Goal: Information Seeking & Learning: Learn about a topic

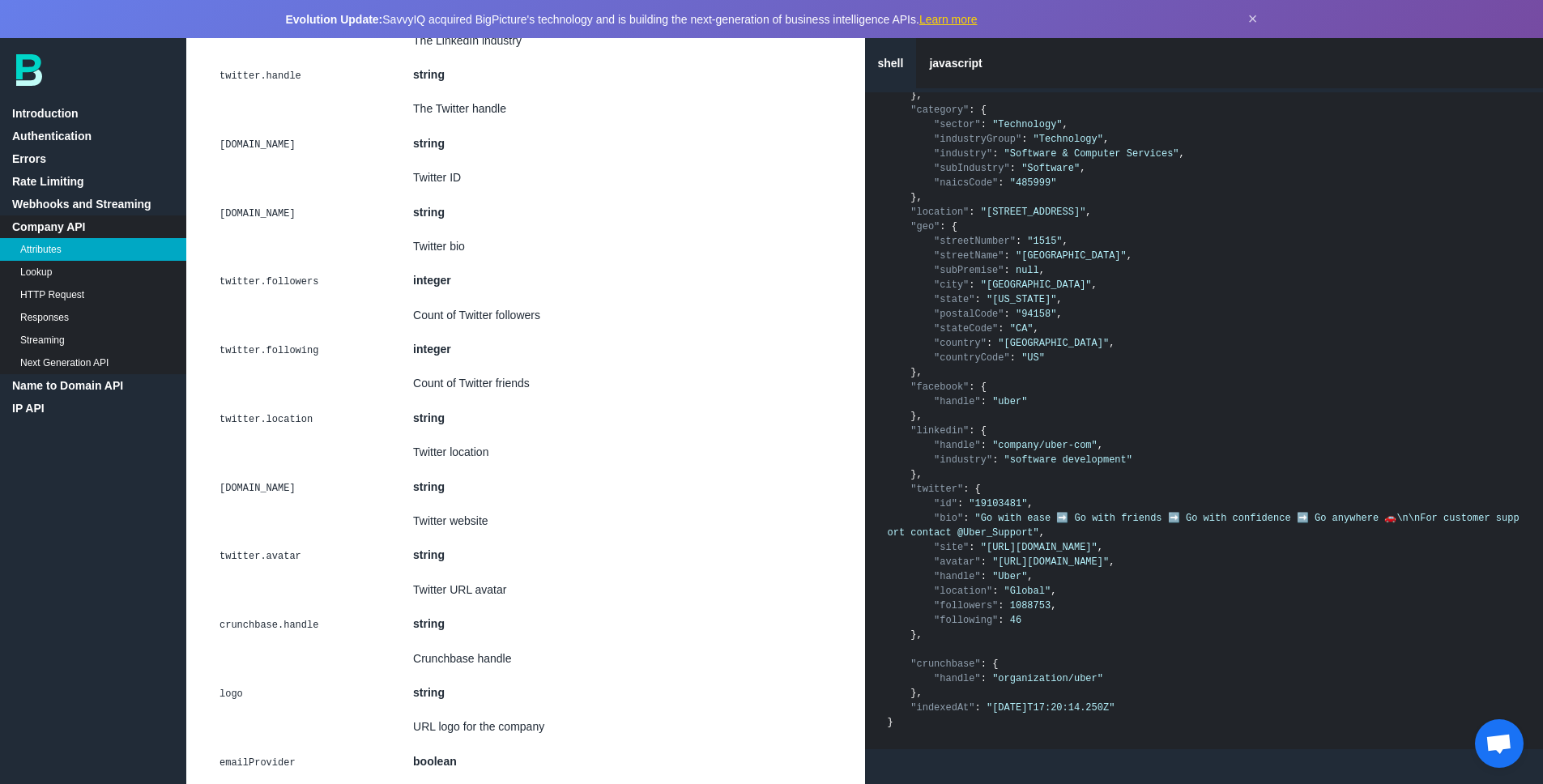
click at [34, 277] on link "Lookup" at bounding box center [93, 272] width 186 height 23
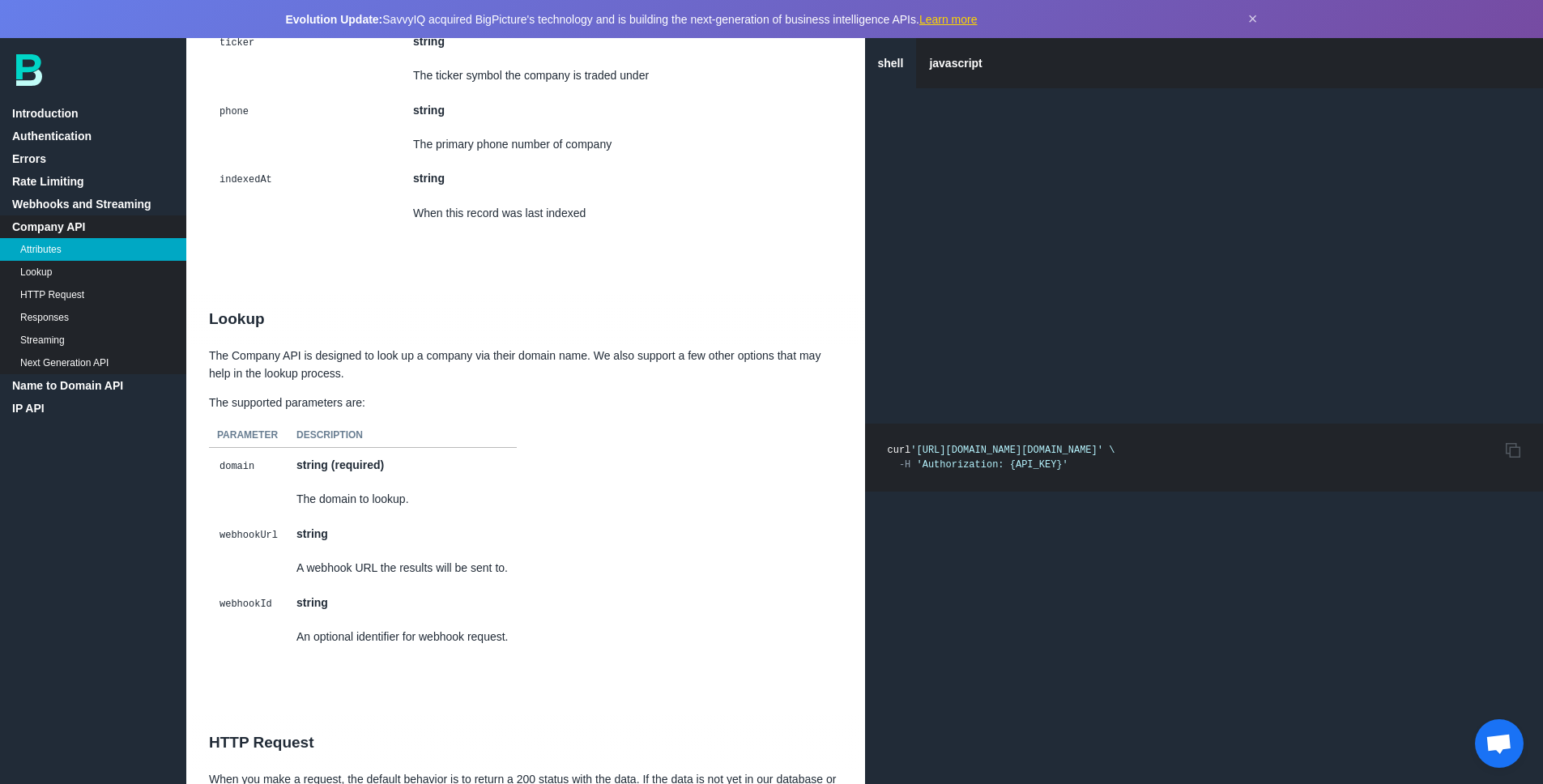
scroll to position [6658, 0]
click at [64, 386] on link "Name to Domain API" at bounding box center [93, 385] width 186 height 23
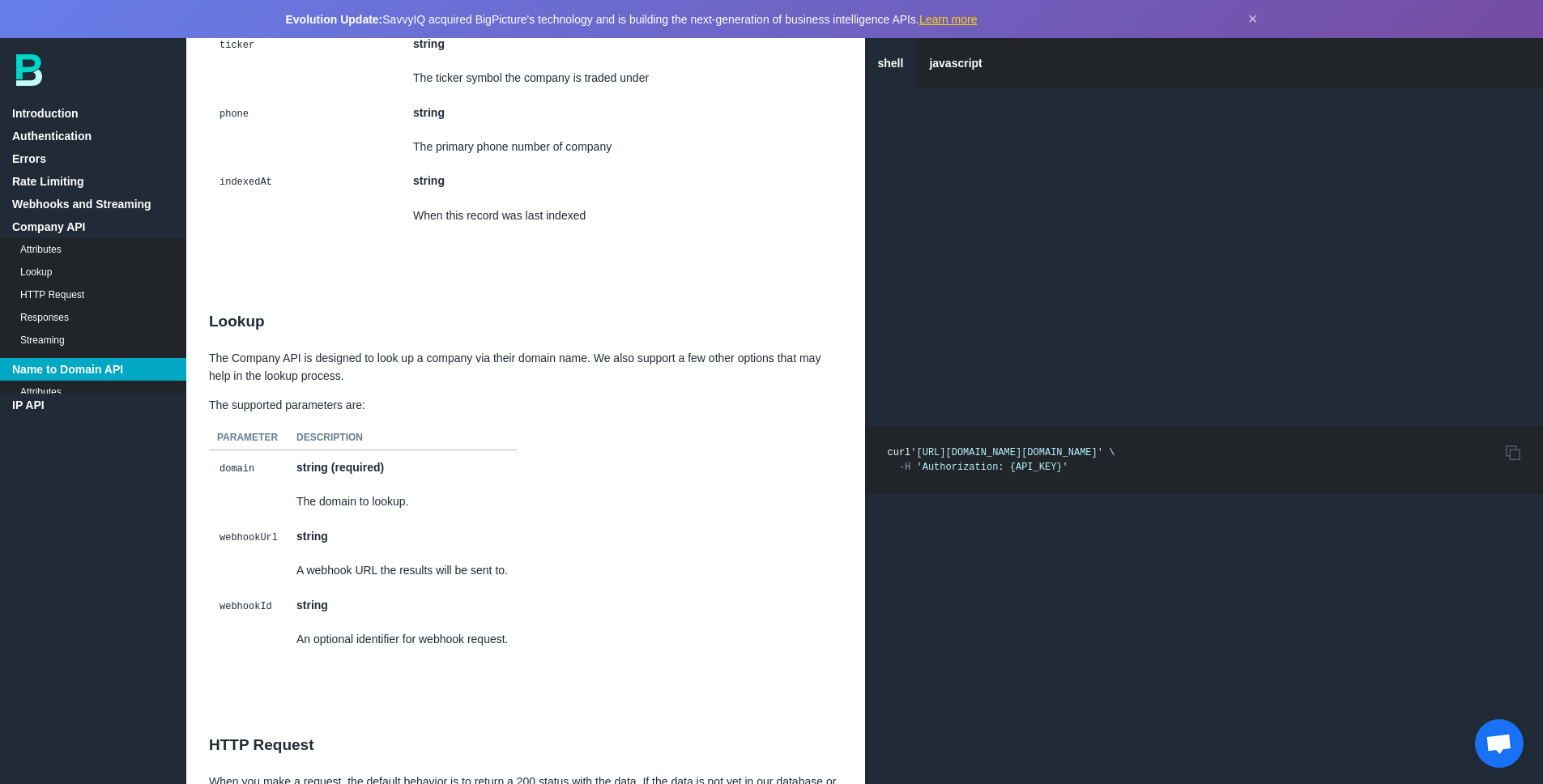
scroll to position [8284, 0]
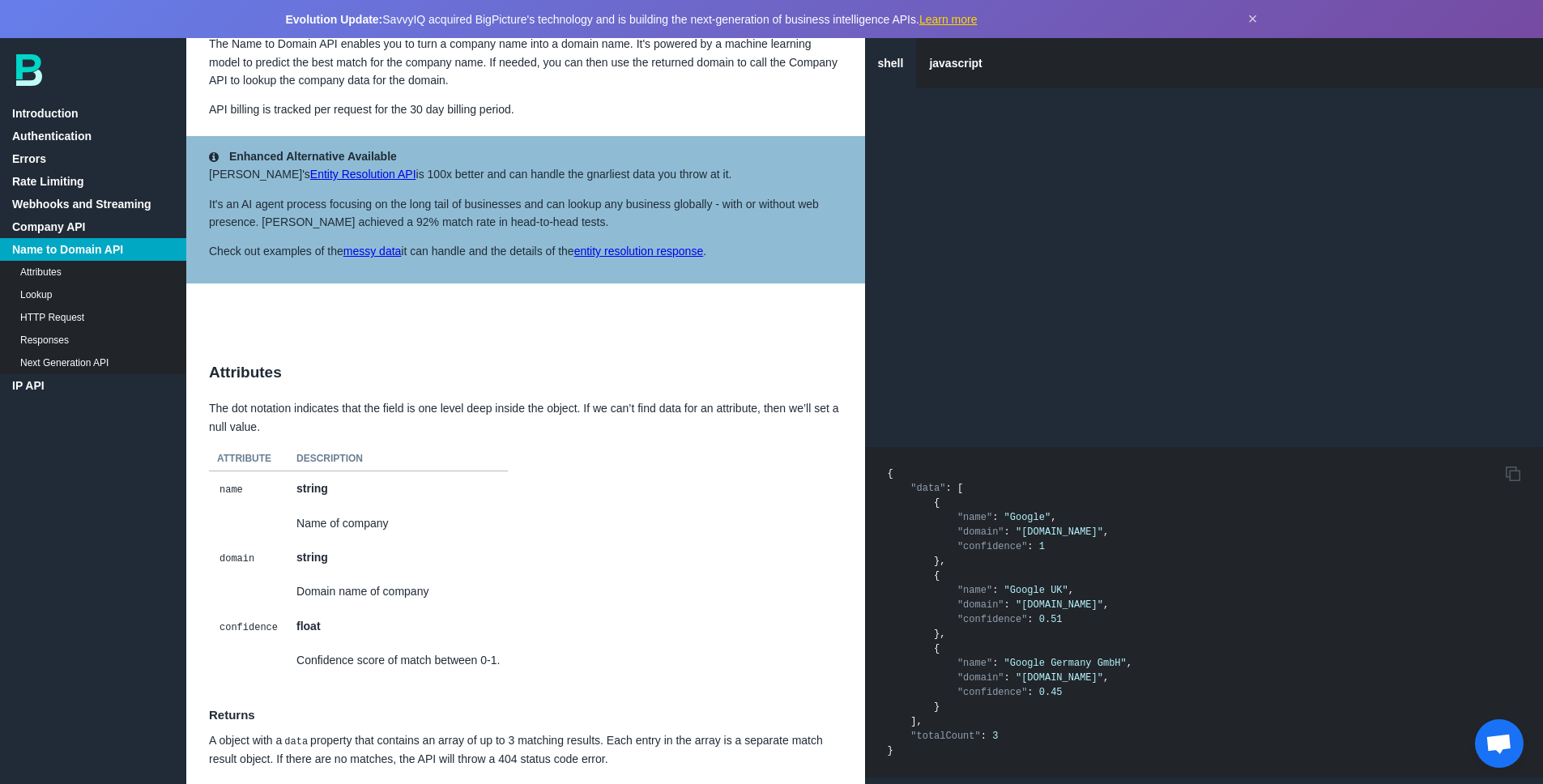
click at [77, 298] on link "Lookup" at bounding box center [93, 294] width 186 height 23
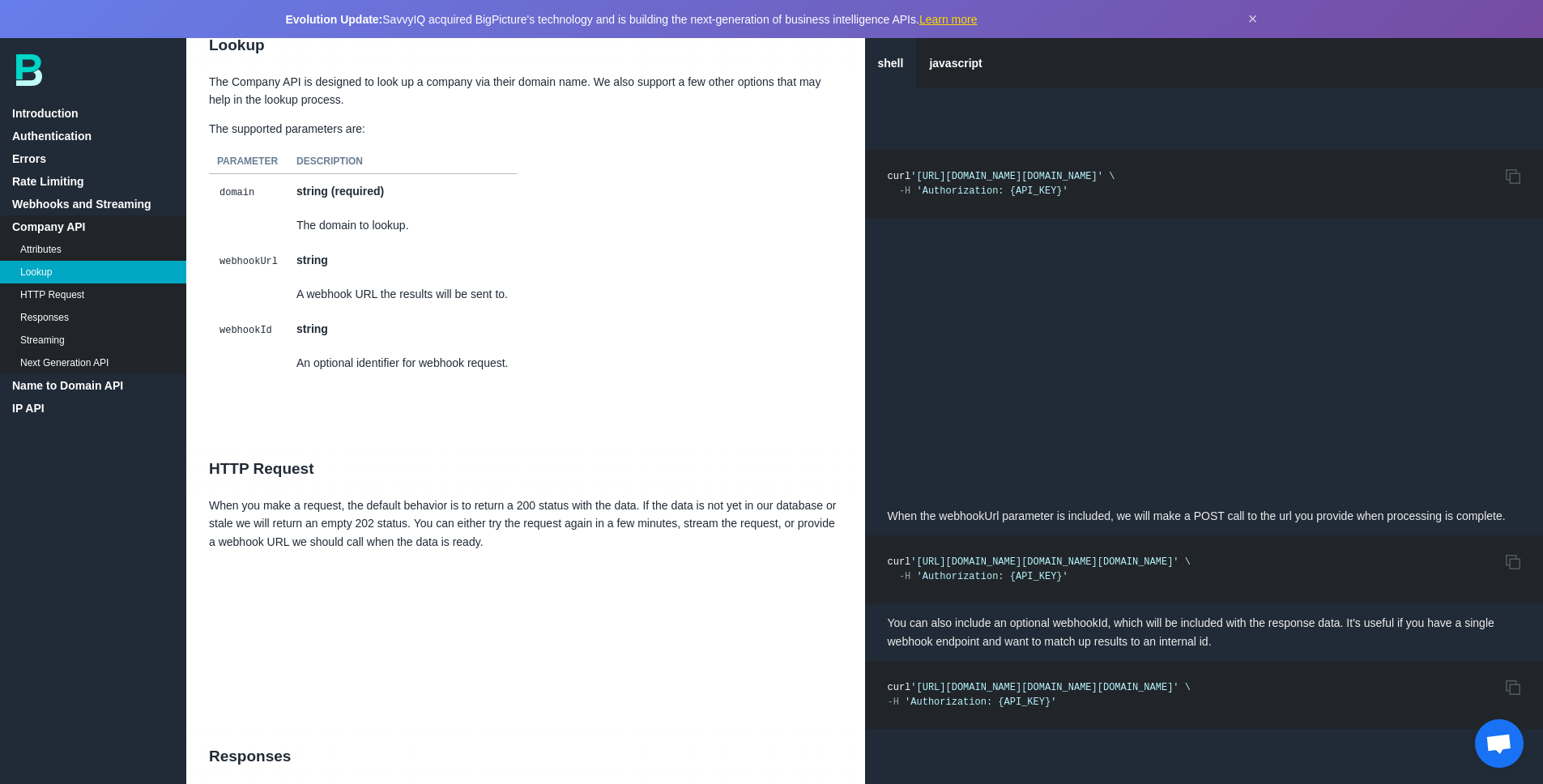
click at [63, 388] on link "Name to Domain API" at bounding box center [93, 385] width 186 height 23
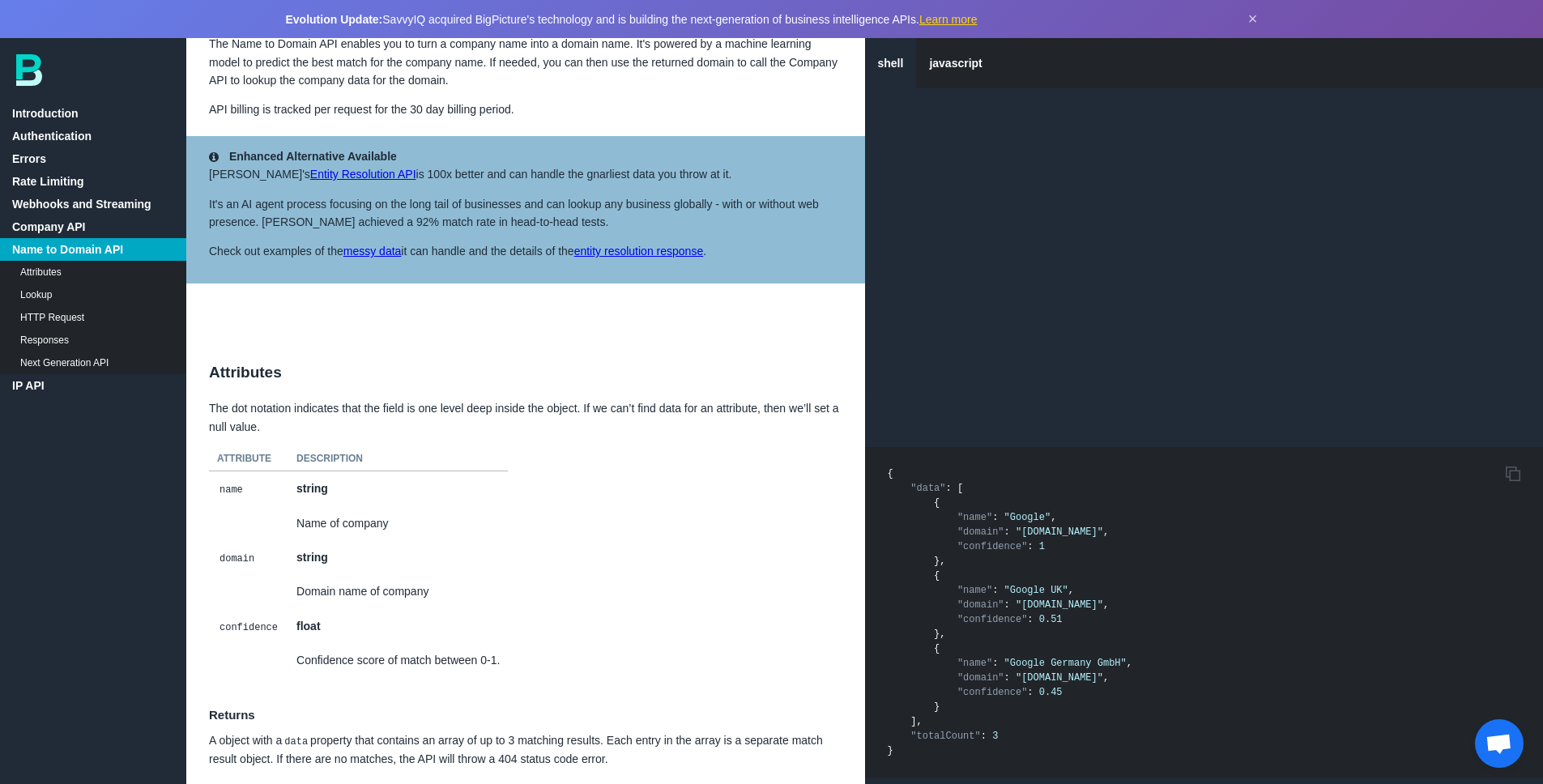
click at [43, 298] on link "Lookup" at bounding box center [93, 294] width 186 height 23
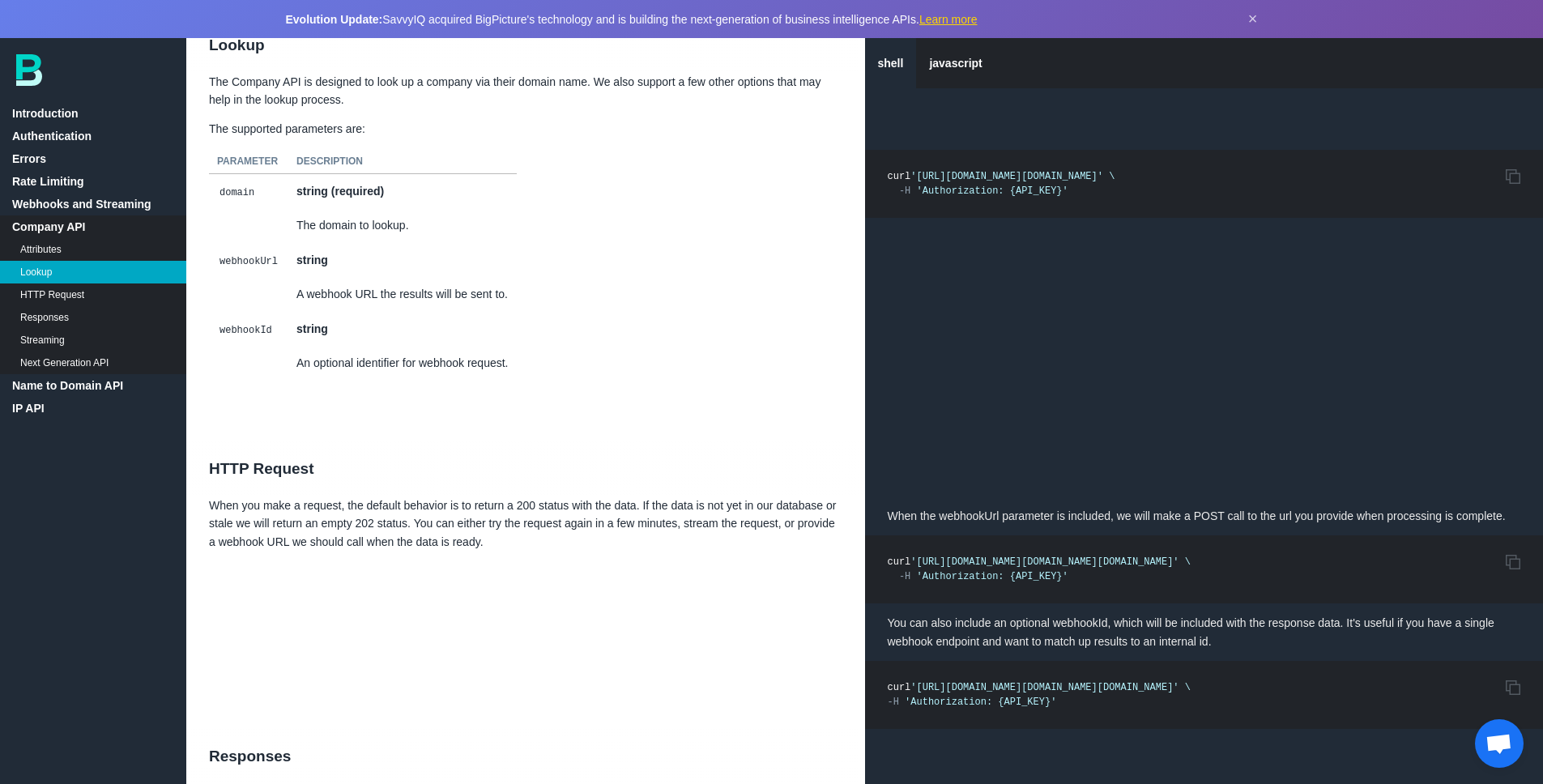
click at [49, 380] on link "Name to Domain API" at bounding box center [93, 385] width 186 height 23
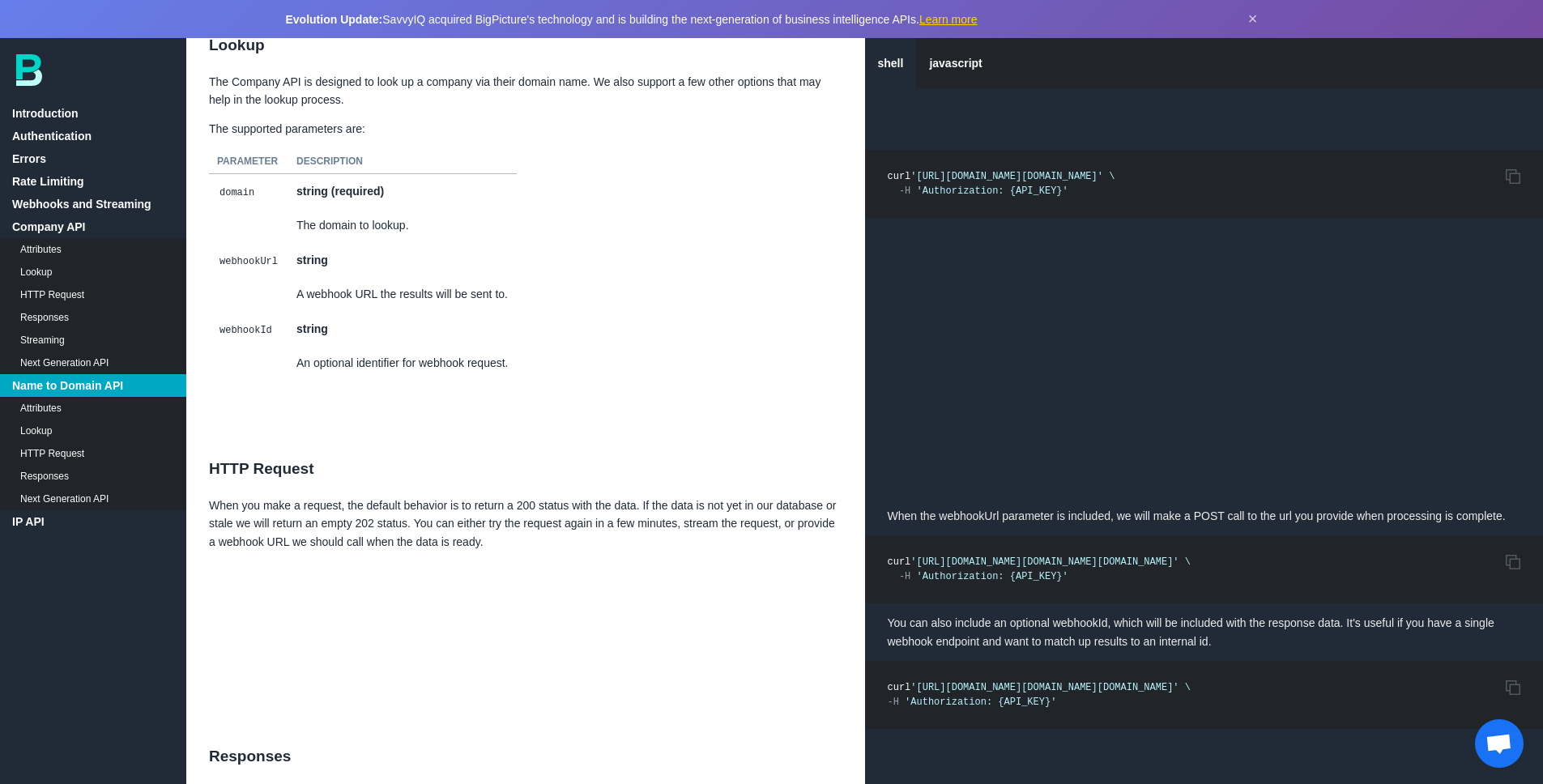
scroll to position [8284, 0]
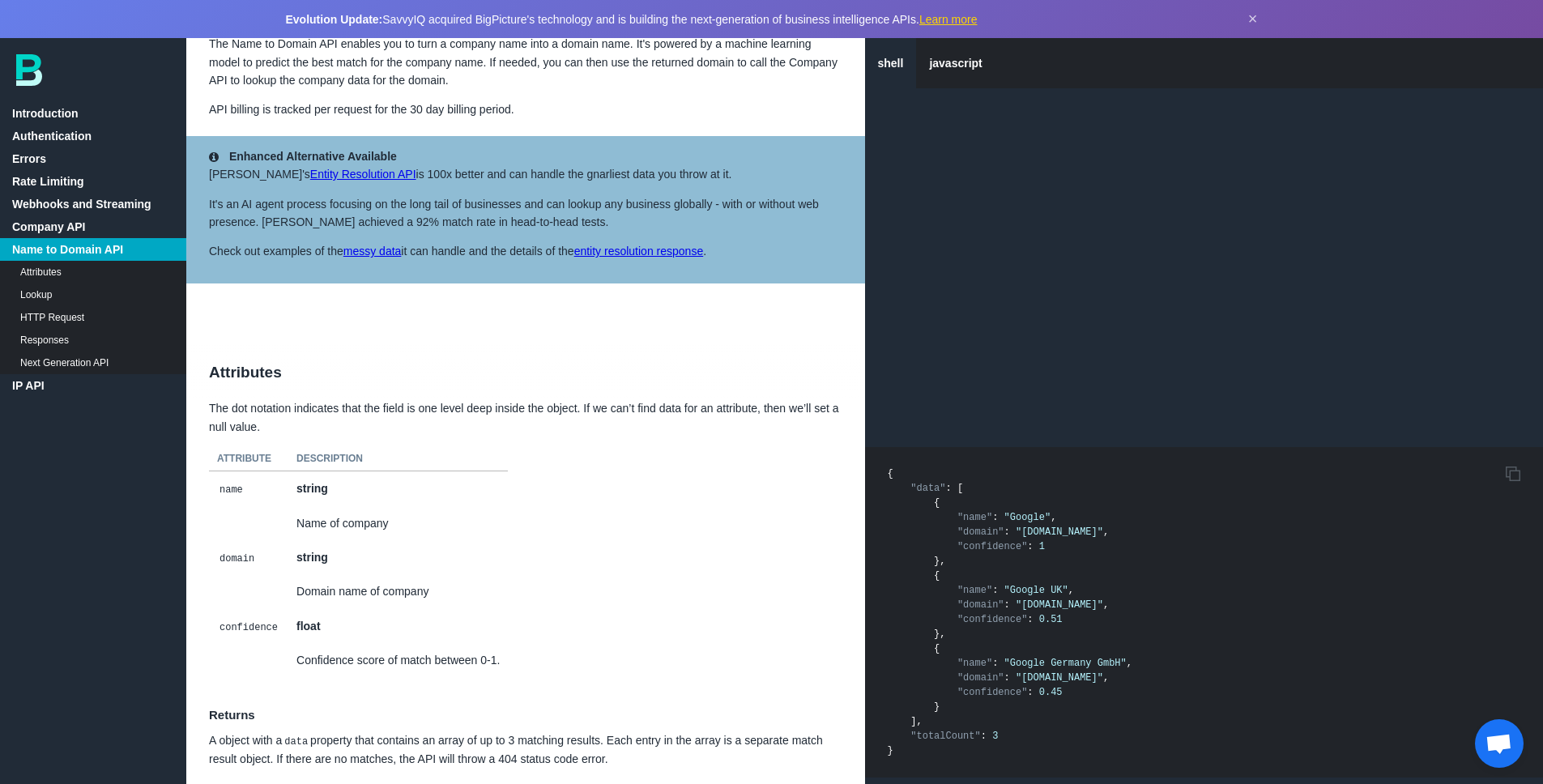
click at [68, 325] on link "HTTP Request" at bounding box center [93, 317] width 186 height 23
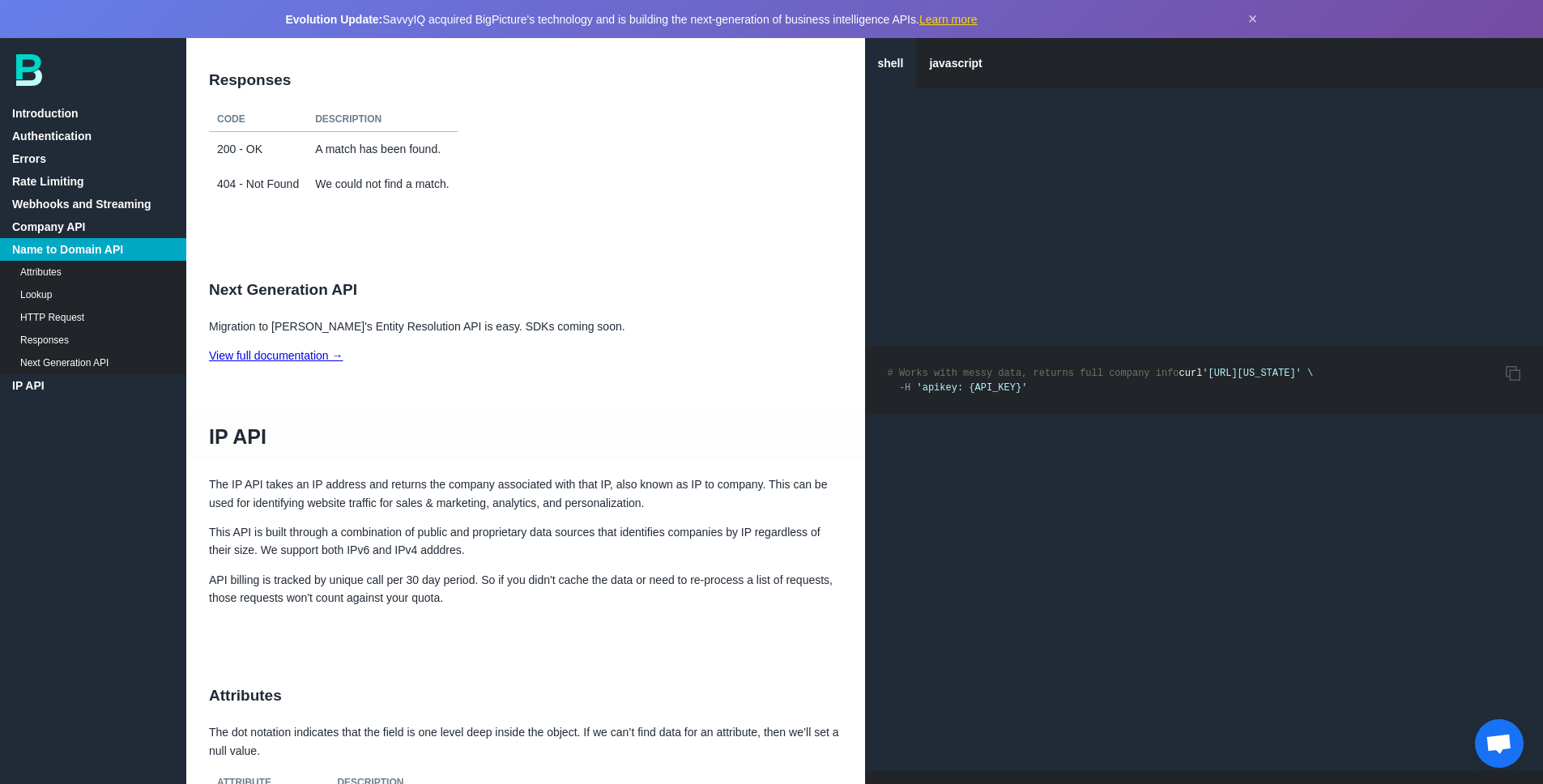
scroll to position [9483, 0]
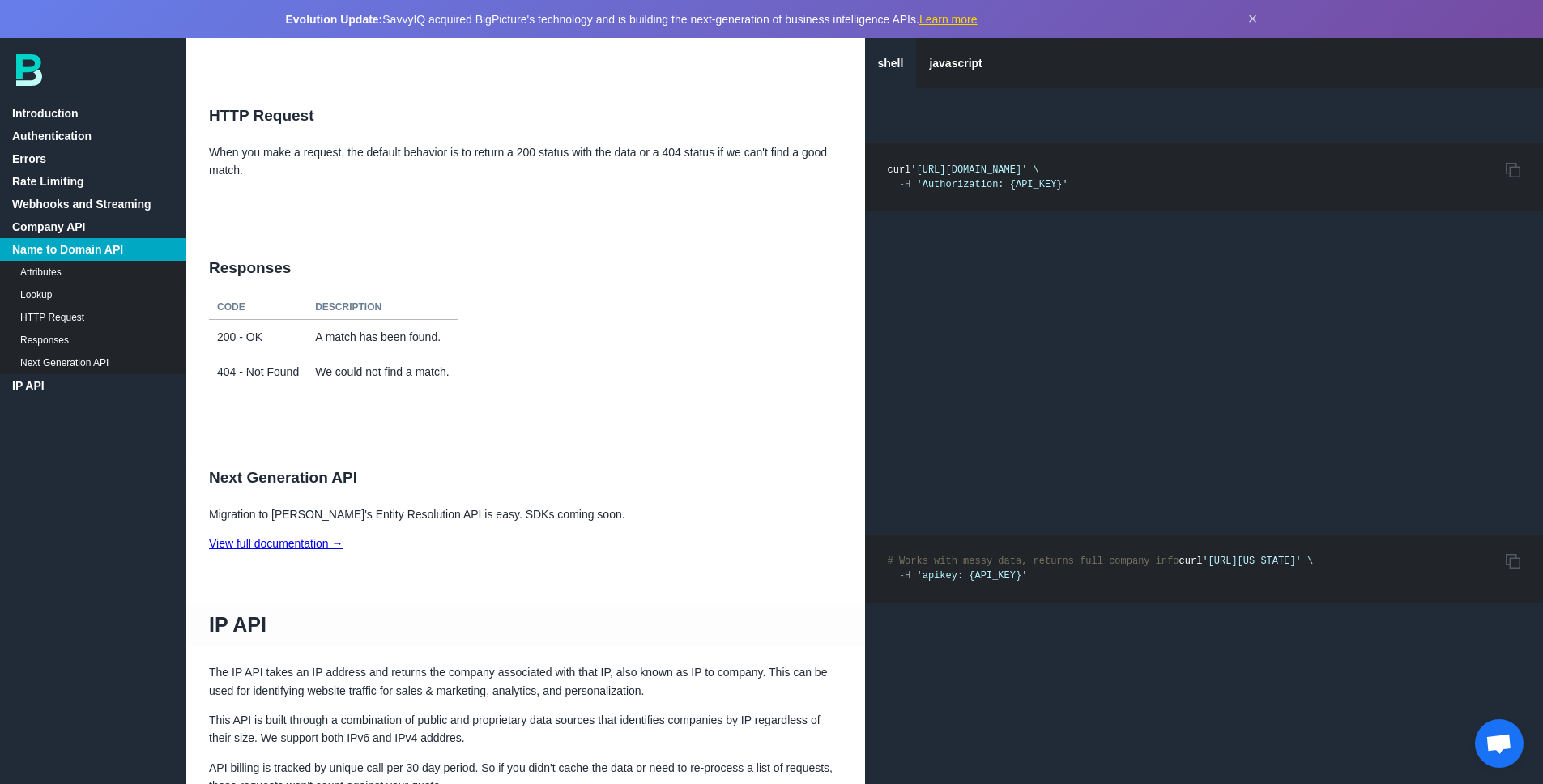
scroll to position [9292, 0]
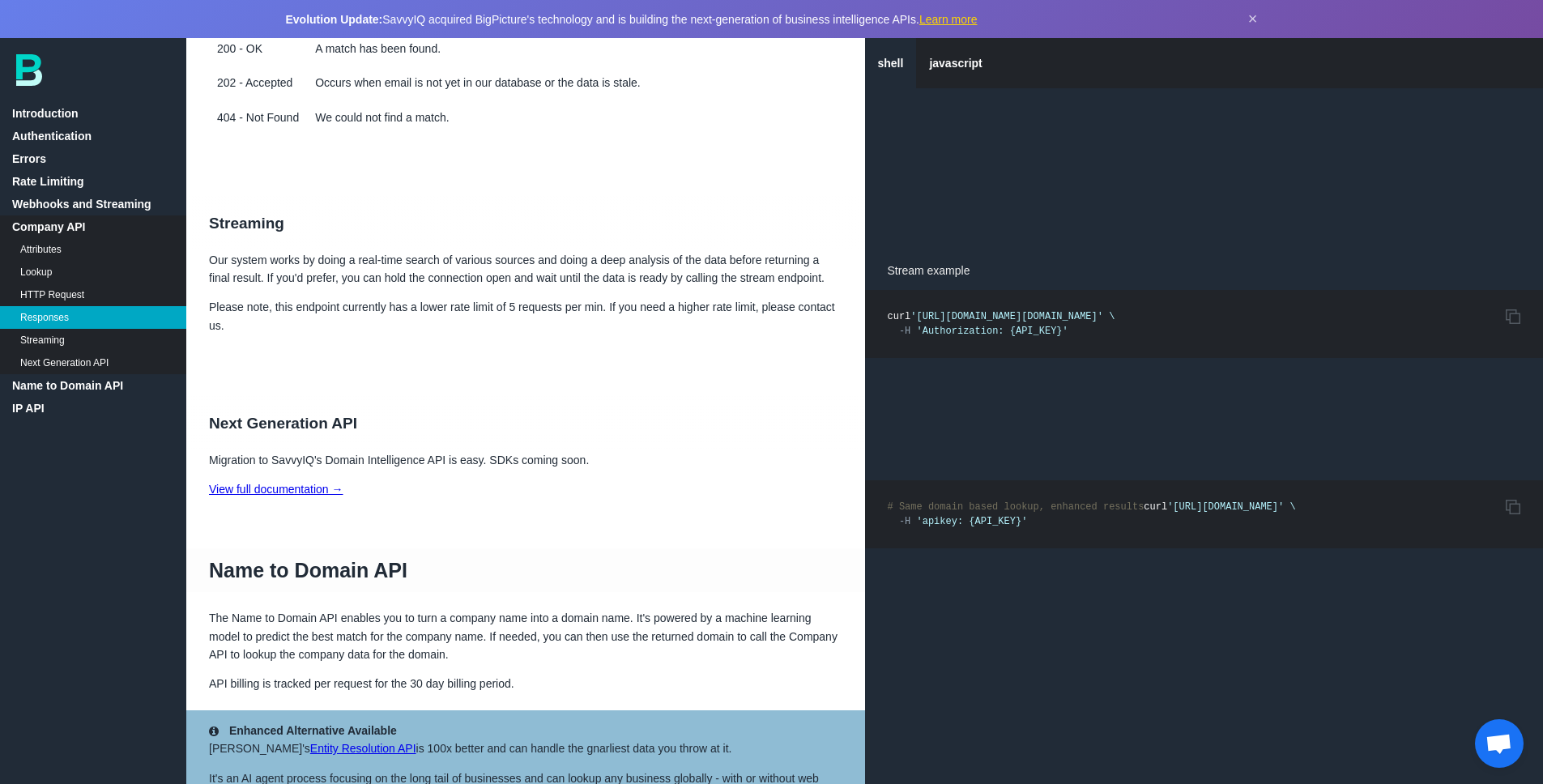
scroll to position [7699, 0]
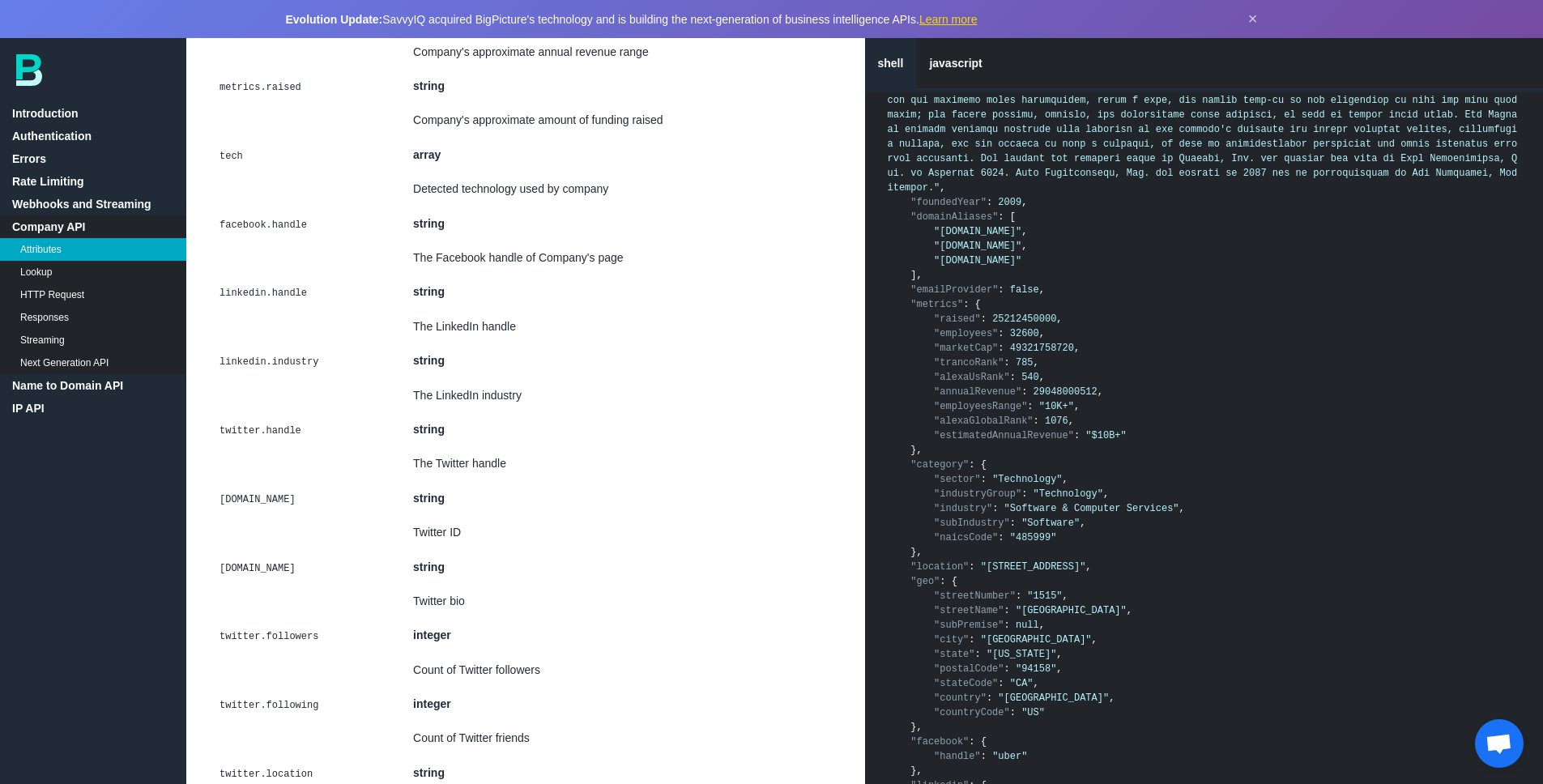
click at [1045, 438] on span ""estimatedAnnualRevenue"" at bounding box center [1004, 436] width 140 height 12
